Goal: Book appointment/travel/reservation

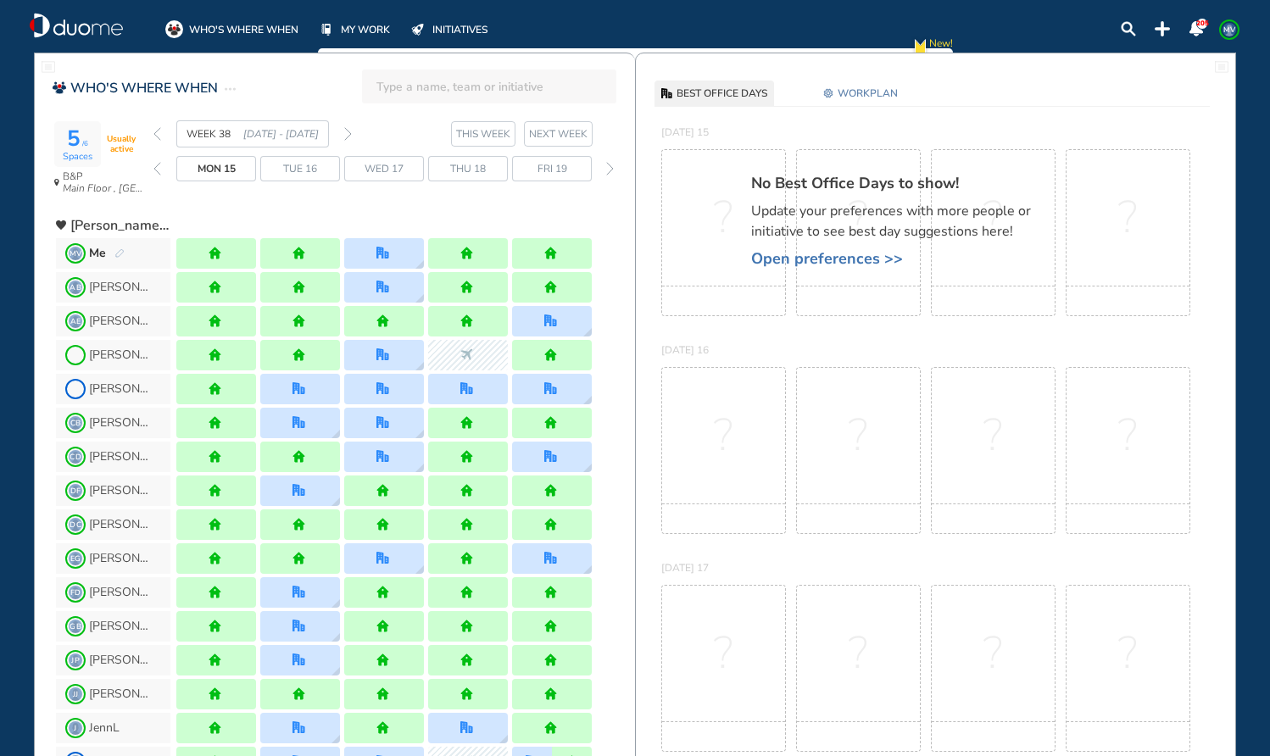
click at [349, 131] on img "forward week" at bounding box center [348, 134] width 8 height 14
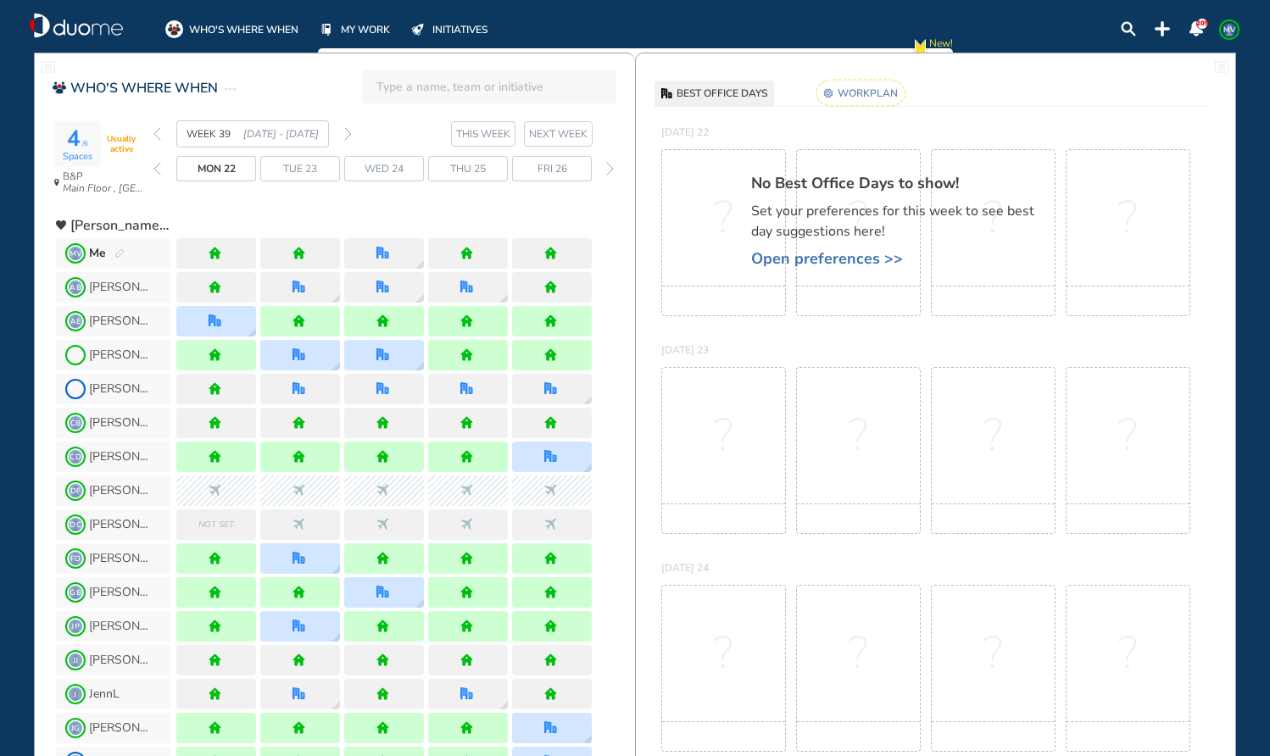
click at [159, 132] on img "back week" at bounding box center [157, 134] width 8 height 14
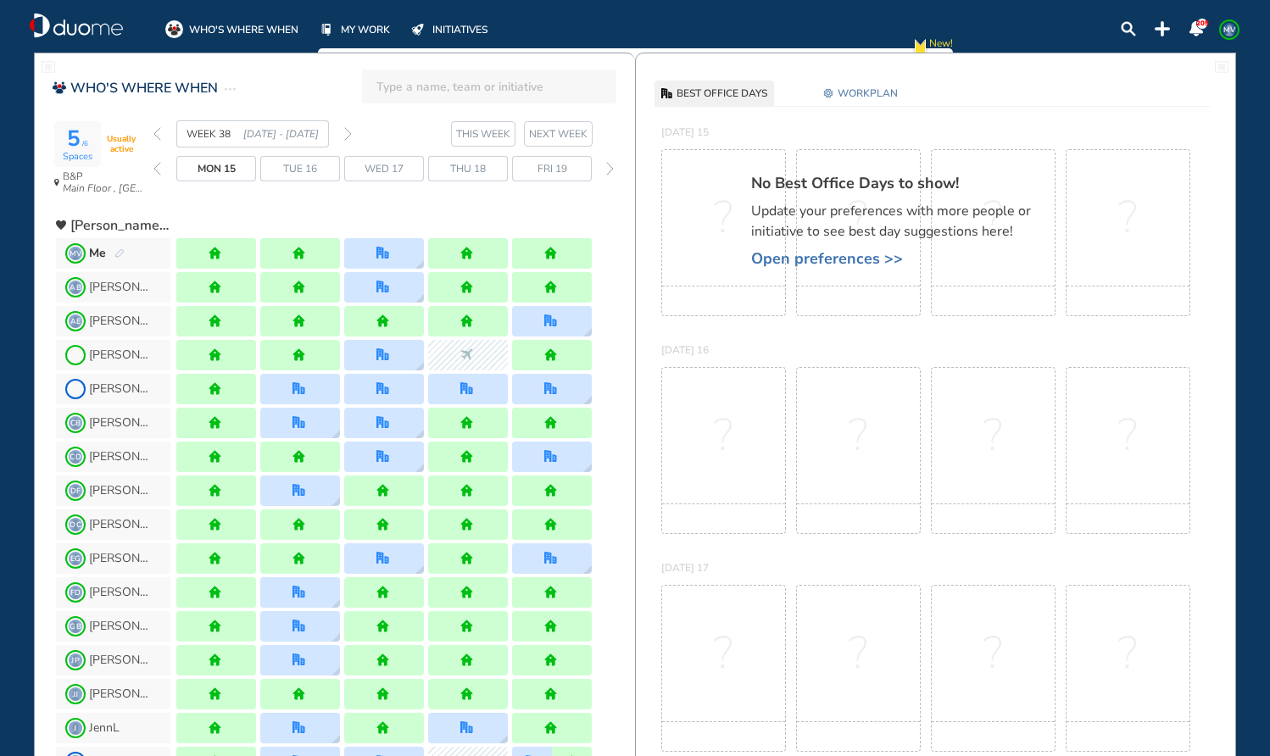
click at [872, 97] on span "WORKPLAN" at bounding box center [867, 93] width 60 height 17
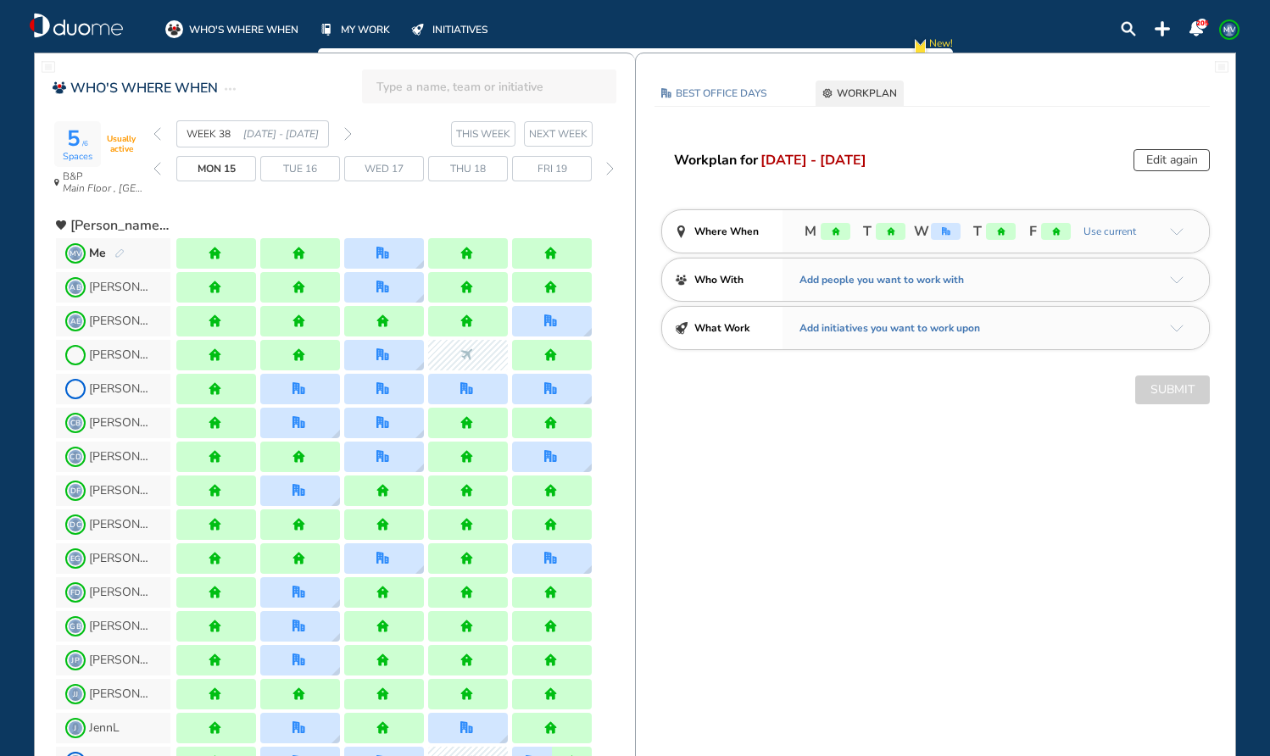
click at [1176, 159] on button "Edit again" at bounding box center [1171, 160] width 76 height 22
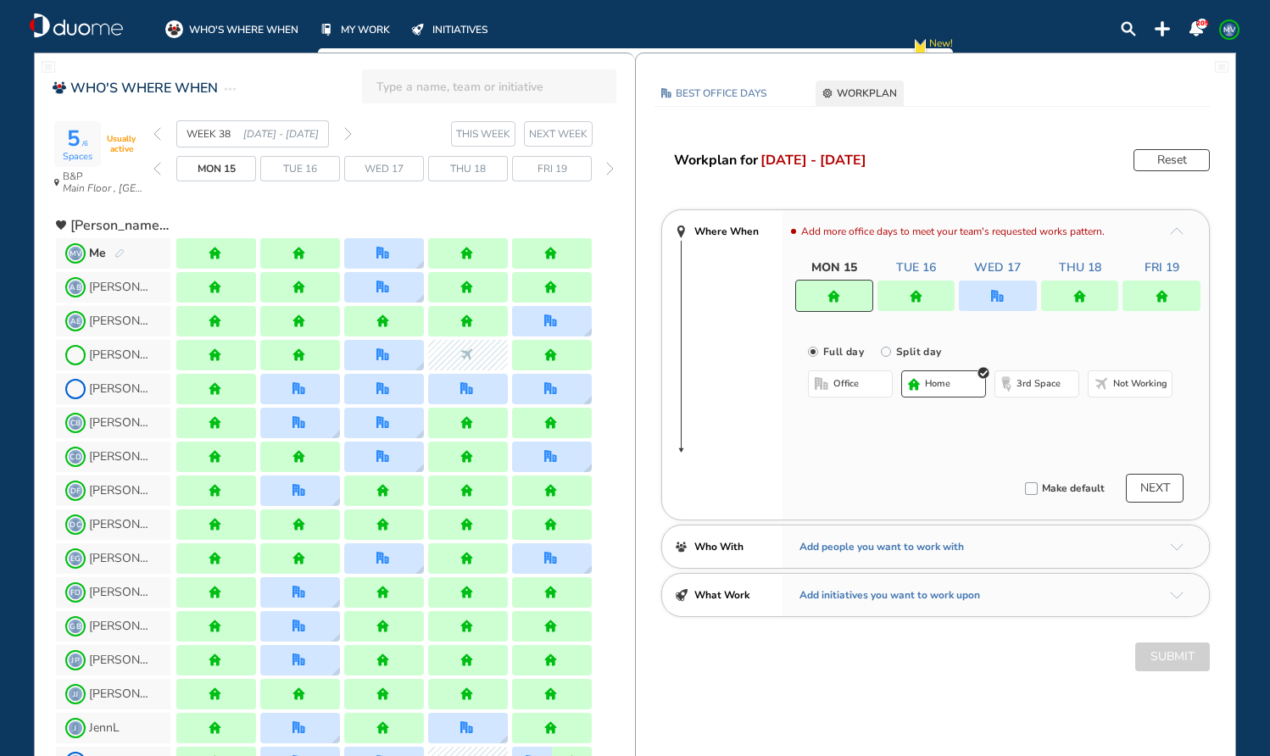
click at [915, 301] on img "home" at bounding box center [916, 296] width 13 height 13
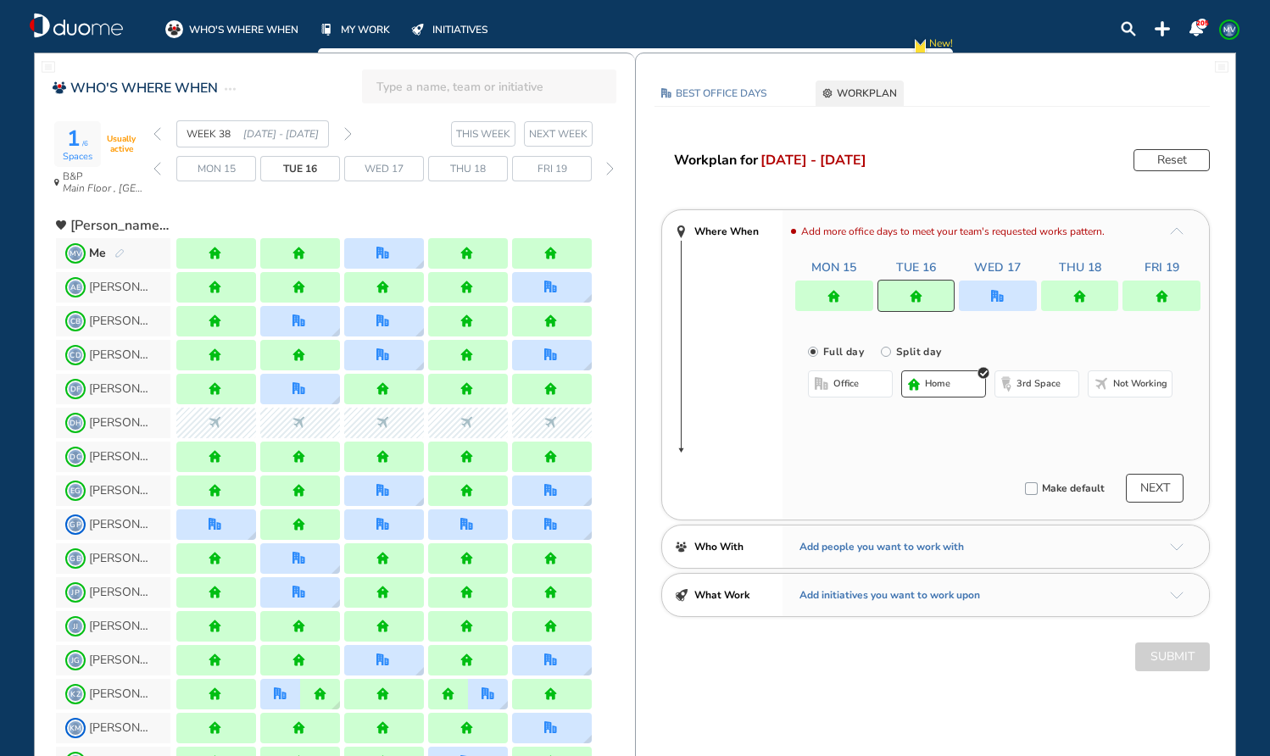
click at [858, 376] on button "office" at bounding box center [850, 383] width 85 height 27
click at [943, 437] on button "Select a Desk" at bounding box center [931, 439] width 76 height 17
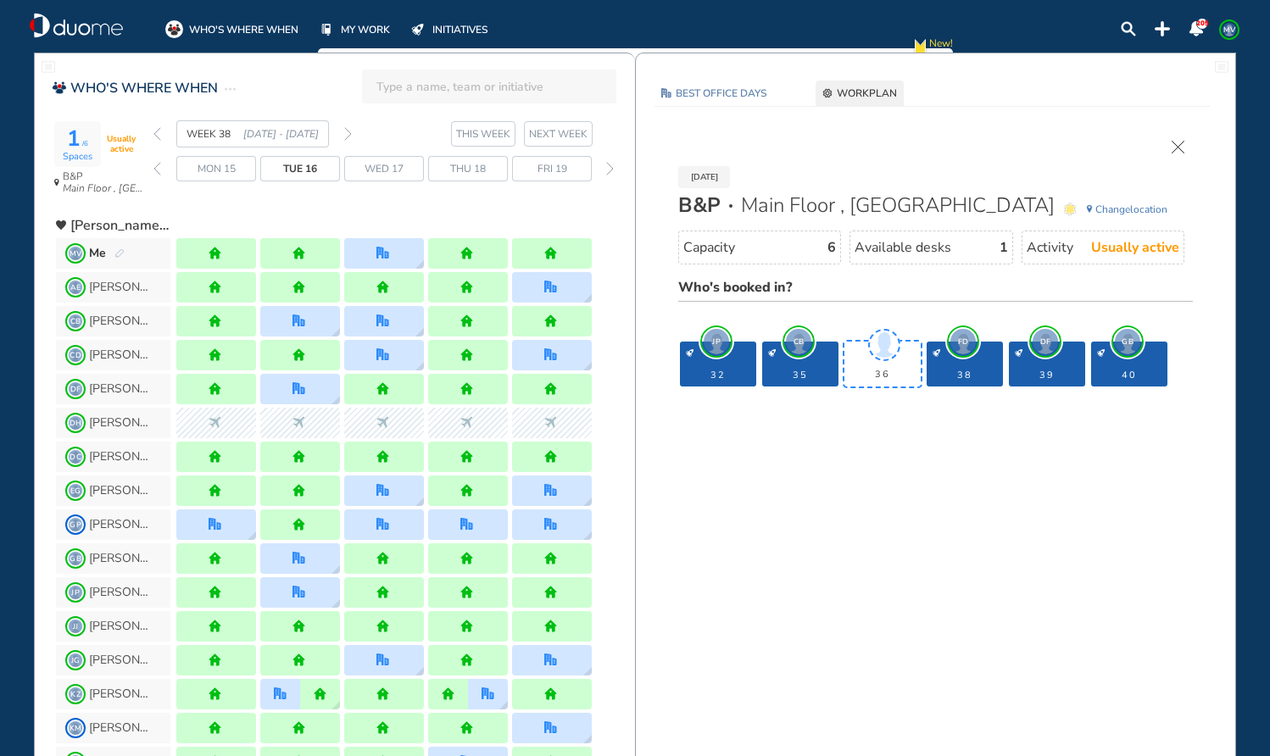
click at [1131, 209] on span "Change location" at bounding box center [1131, 209] width 72 height 17
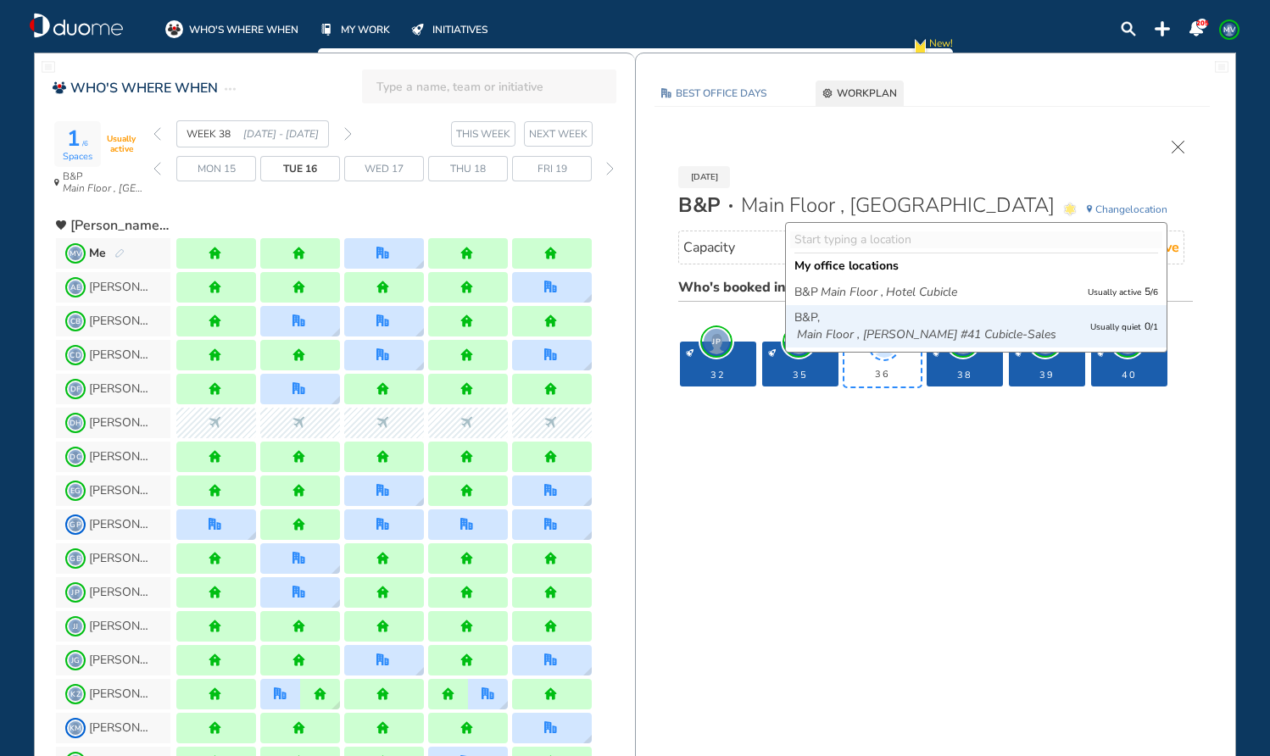
click at [970, 332] on icon "Main Floor , [PERSON_NAME] #41 Cubicle-Sales" at bounding box center [926, 334] width 259 height 17
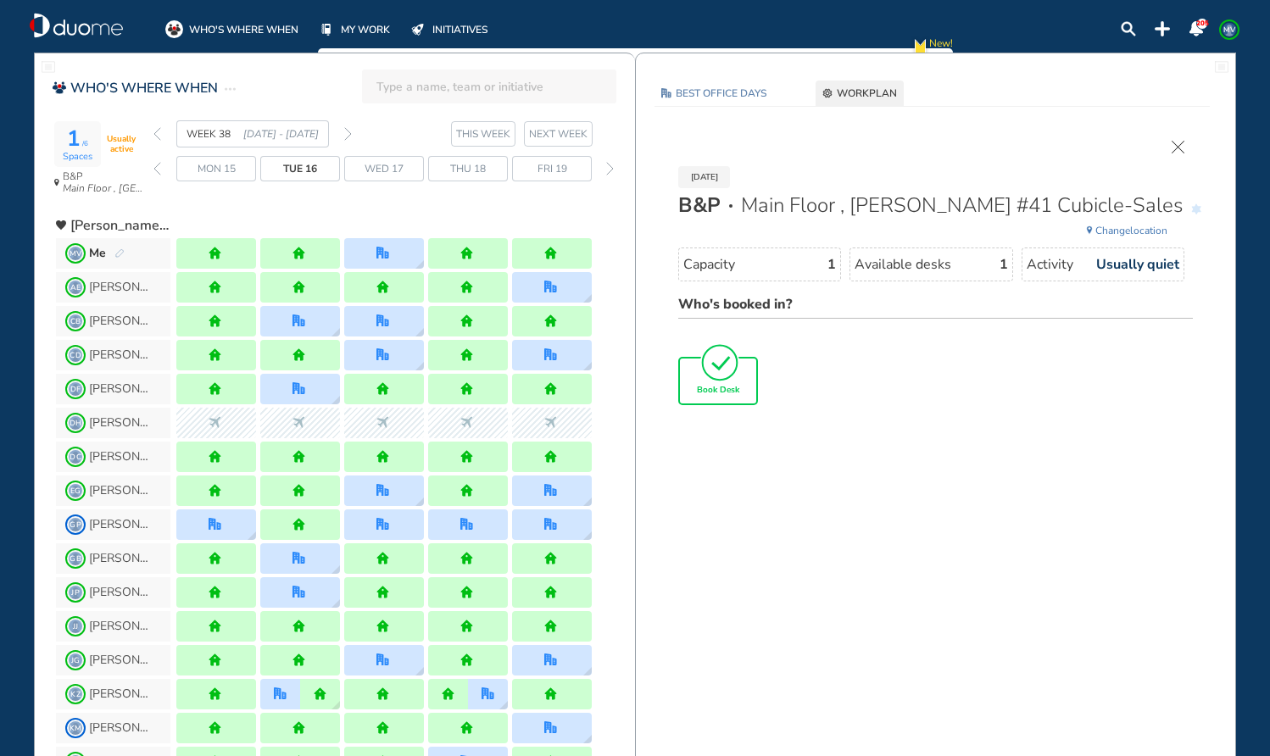
click at [720, 386] on span "Book Desk" at bounding box center [718, 391] width 42 height 10
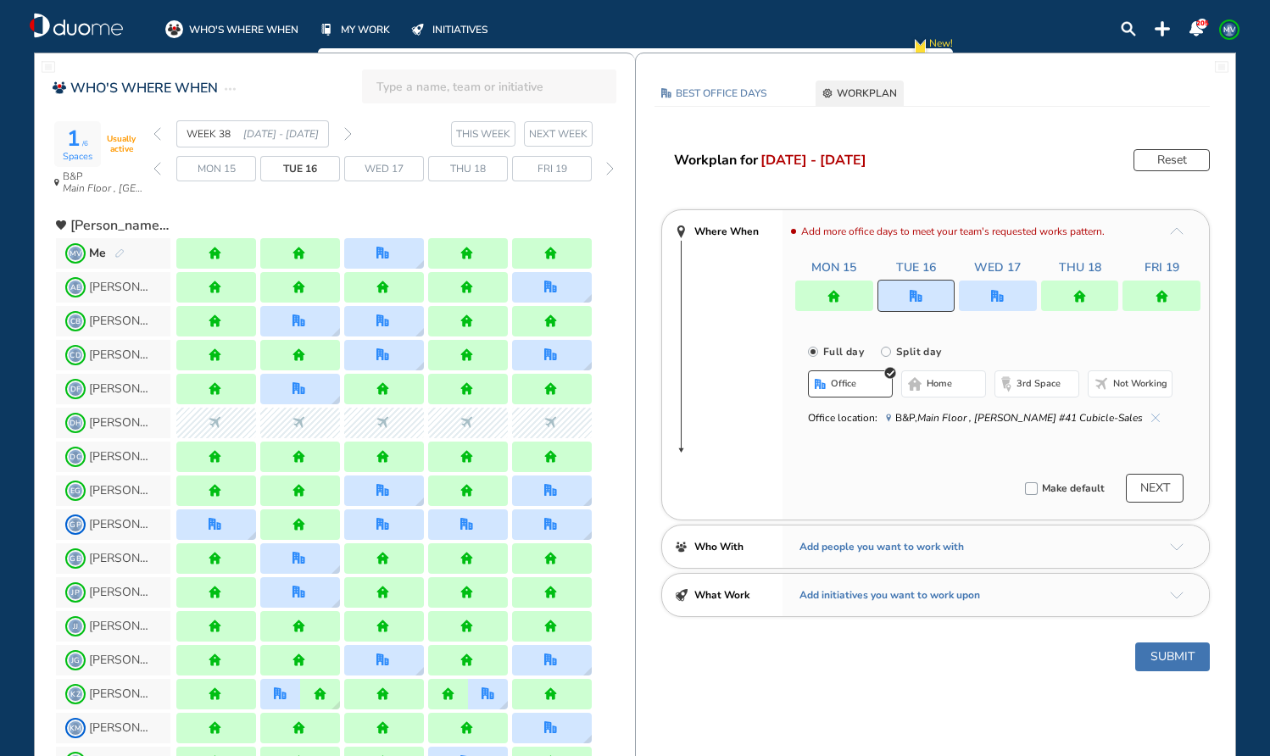
click at [988, 291] on div at bounding box center [998, 296] width 78 height 31
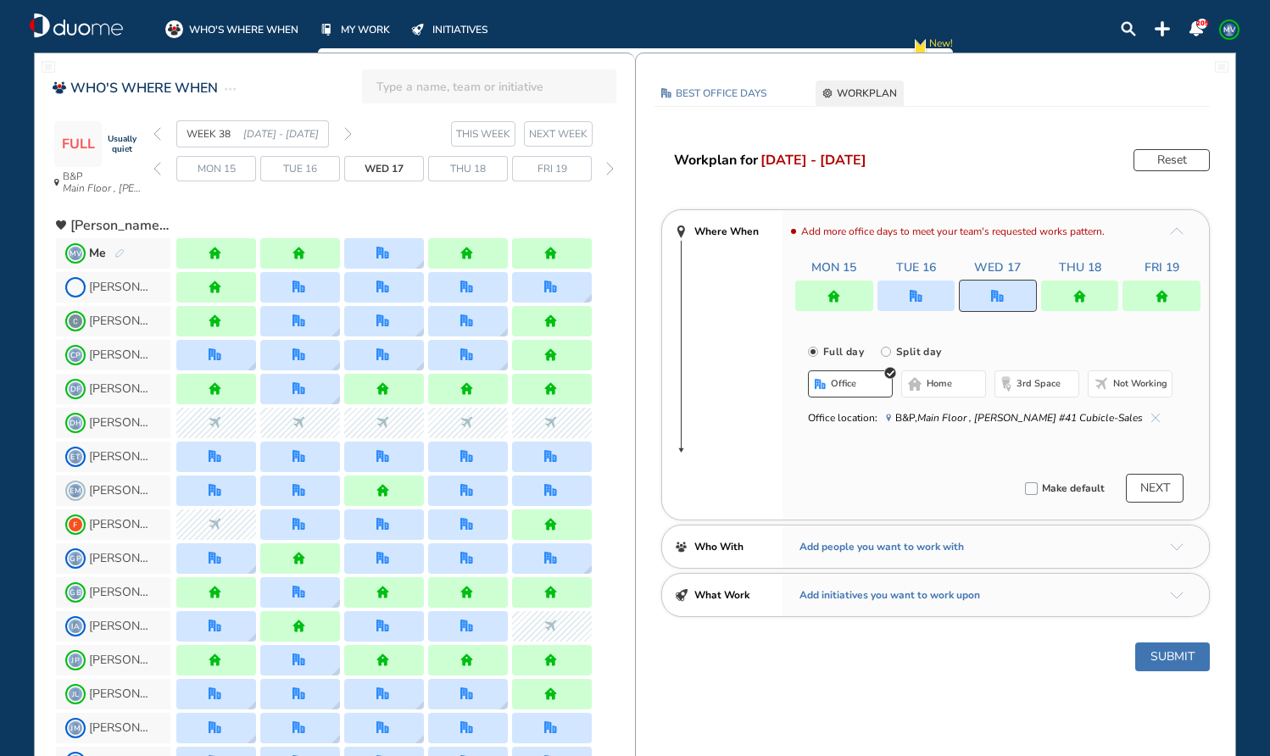
click at [964, 383] on button "home" at bounding box center [943, 383] width 85 height 27
click at [1167, 663] on button "Submit" at bounding box center [1172, 657] width 75 height 29
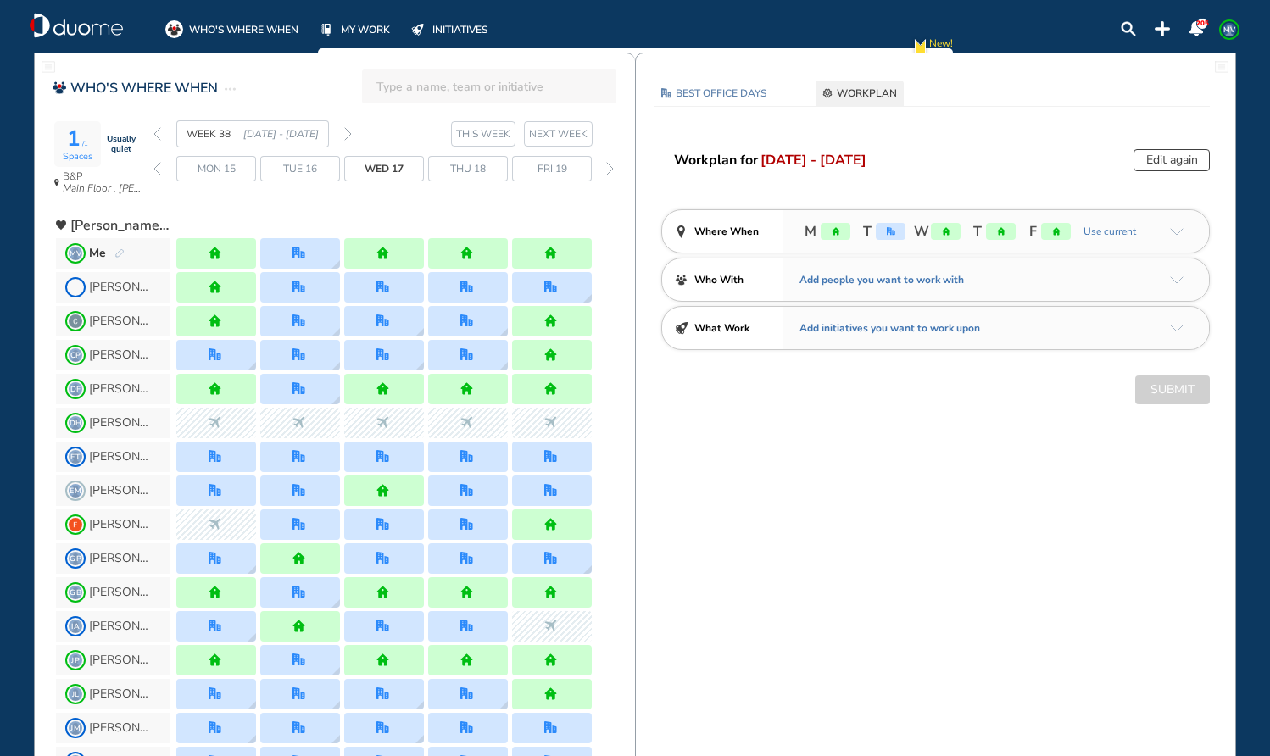
click at [157, 134] on img "back week" at bounding box center [157, 134] width 8 height 14
